Goal: Task Accomplishment & Management: Manage account settings

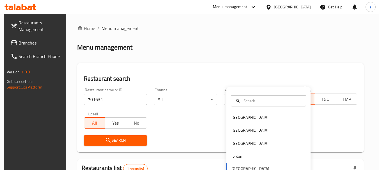
scroll to position [73, 0]
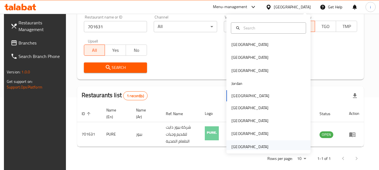
click at [255, 145] on div "[GEOGRAPHIC_DATA]" at bounding box center [249, 147] width 37 height 6
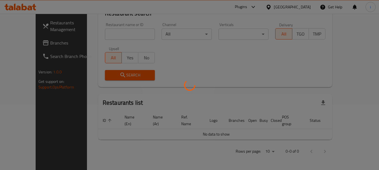
scroll to position [59, 0]
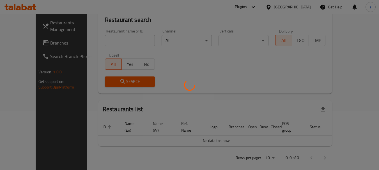
click at [27, 43] on div at bounding box center [189, 85] width 379 height 170
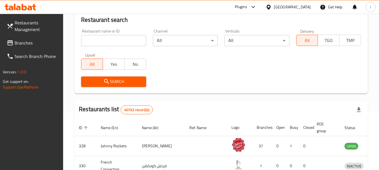
scroll to position [73, 0]
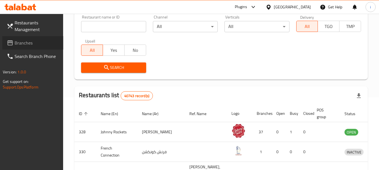
click at [27, 43] on span "Branches" at bounding box center [37, 43] width 44 height 7
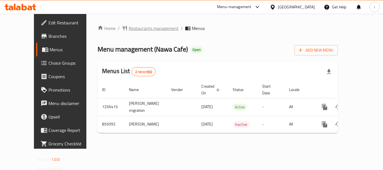
click at [131, 29] on span "Restaurants management" at bounding box center [154, 28] width 50 height 7
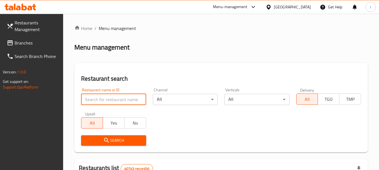
click at [108, 99] on input "search" at bounding box center [113, 99] width 65 height 11
paste input "656570"
type input "656570"
click button "Search" at bounding box center [113, 140] width 65 height 10
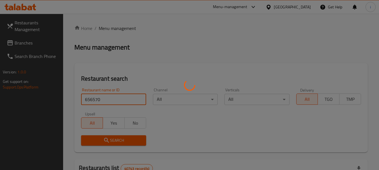
click button "Search" at bounding box center [113, 140] width 65 height 10
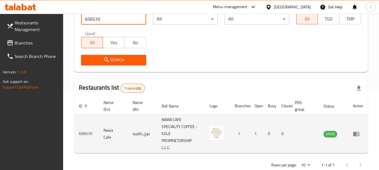
scroll to position [94, 0]
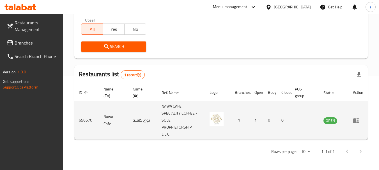
click at [354, 121] on icon "enhanced table" at bounding box center [356, 120] width 6 height 5
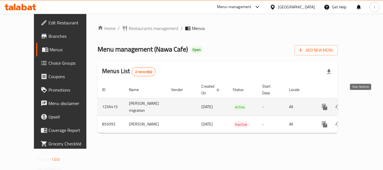
click at [362, 104] on icon "enhanced table" at bounding box center [365, 107] width 7 height 7
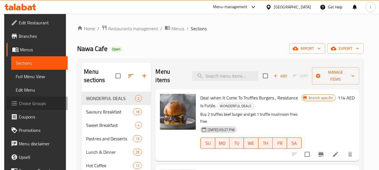
click at [36, 103] on span "Choice Groups" at bounding box center [41, 103] width 44 height 7
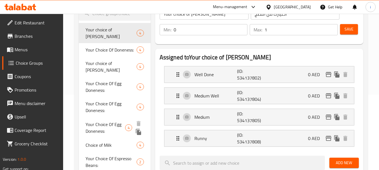
scroll to position [84, 0]
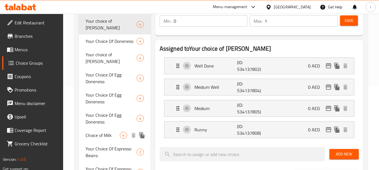
click at [100, 132] on span "Choice of Milk" at bounding box center [103, 135] width 34 height 7
type input "Choice of Milk"
type input "اختيار الحليب"
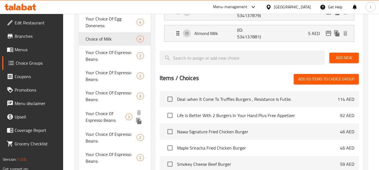
scroll to position [196, 0]
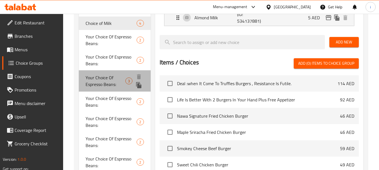
click at [91, 74] on span "Your Choice Of Espresso Beans:" at bounding box center [106, 80] width 40 height 13
type input "Your Choice Of Espresso Beans:"
type input "إختيارك من حبوب الإسبريسو:"
type input "1"
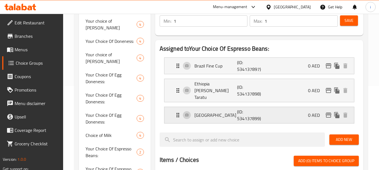
scroll to position [56, 0]
